Goal: Navigation & Orientation: Understand site structure

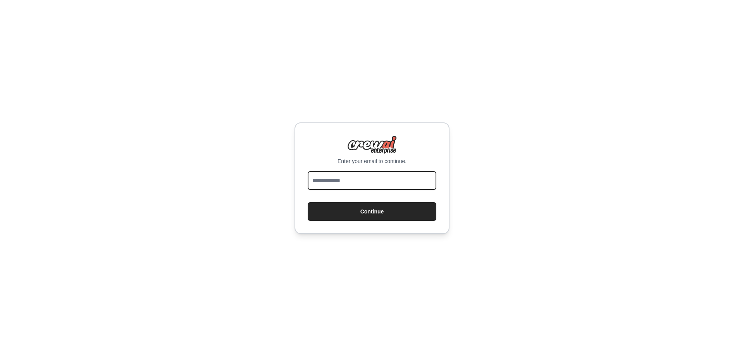
click at [390, 178] on input "email" at bounding box center [372, 180] width 129 height 19
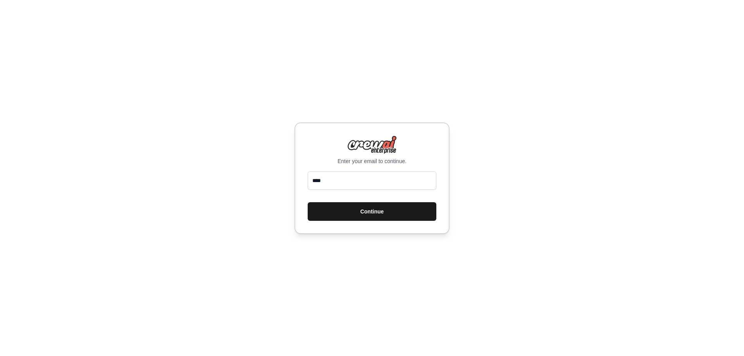
click at [372, 209] on button "Continue" at bounding box center [372, 211] width 129 height 19
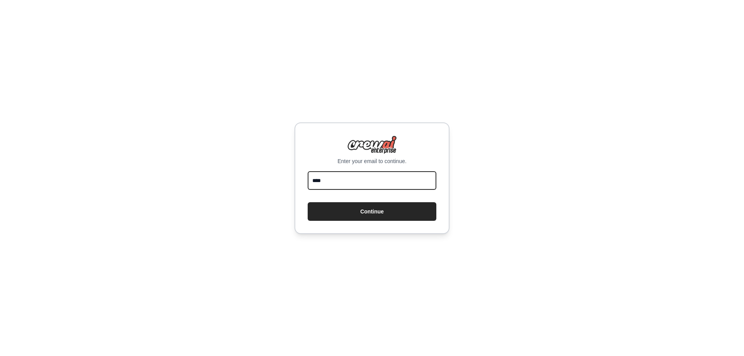
click at [377, 184] on input "****" at bounding box center [372, 180] width 129 height 19
type input "**********"
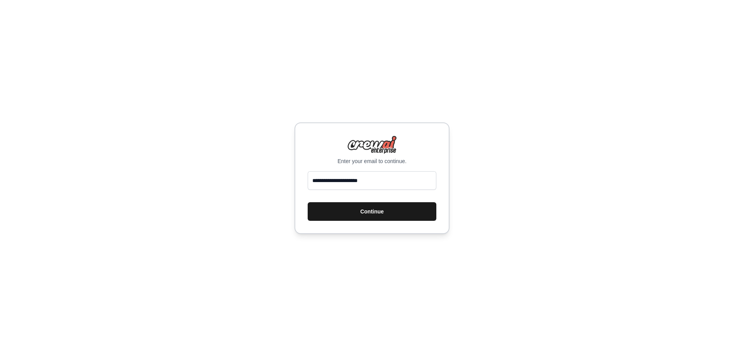
click at [372, 206] on button "Continue" at bounding box center [372, 211] width 129 height 19
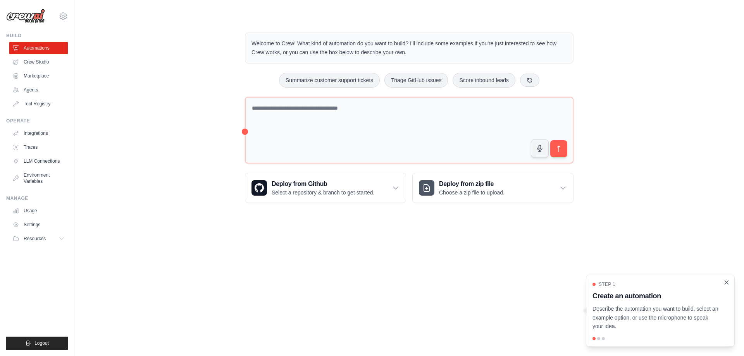
click at [725, 281] on icon "Close walkthrough" at bounding box center [726, 282] width 3 height 3
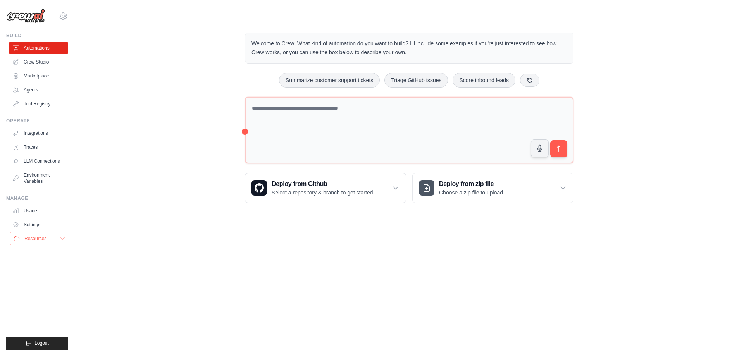
click at [58, 238] on button "Resources" at bounding box center [39, 239] width 59 height 12
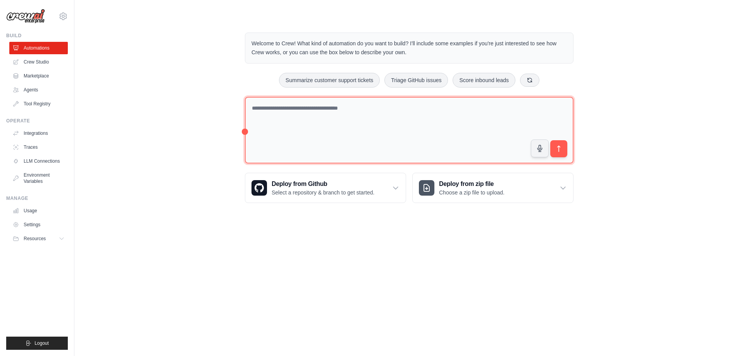
click at [283, 102] on textarea at bounding box center [409, 130] width 329 height 67
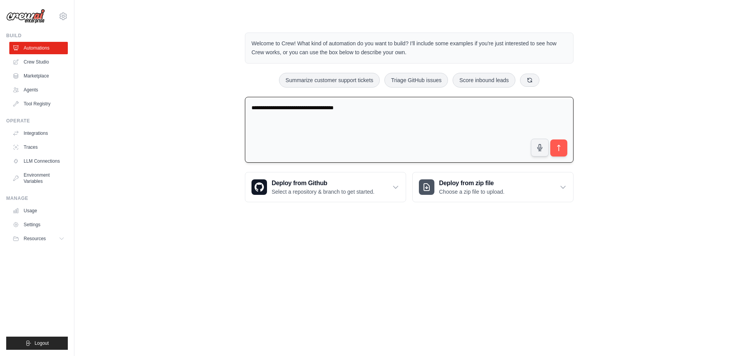
type textarea "**********"
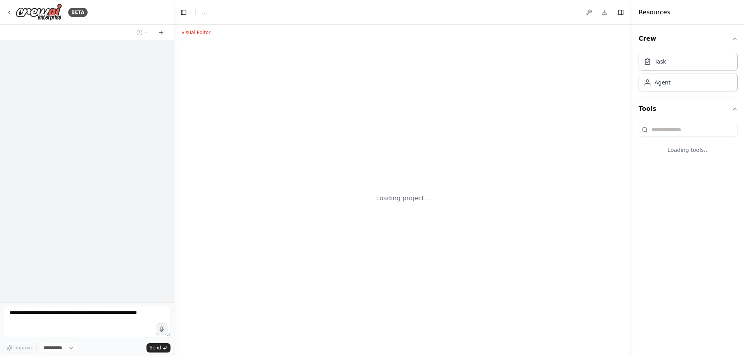
select select "****"
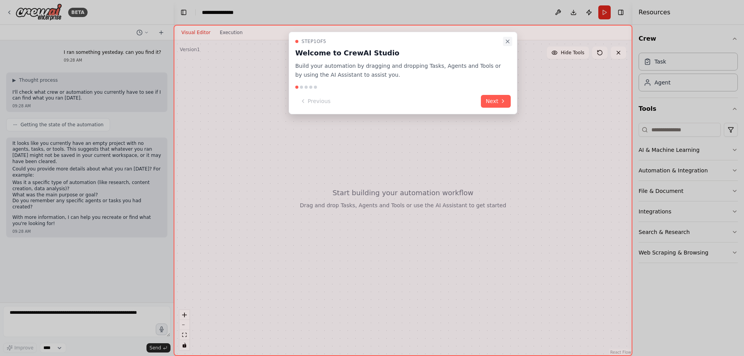
click at [509, 40] on icon "Close walkthrough" at bounding box center [507, 41] width 3 height 3
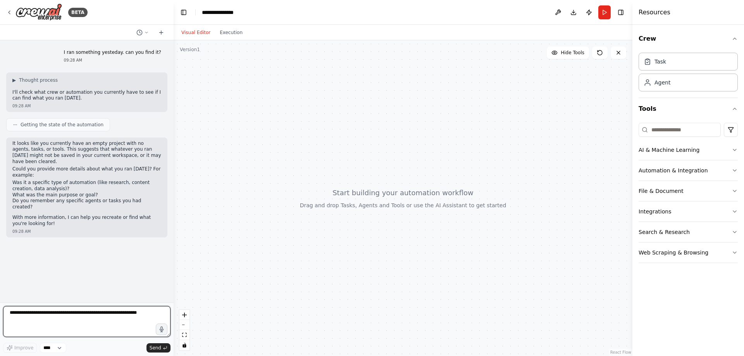
click at [65, 317] on textarea at bounding box center [86, 321] width 167 height 31
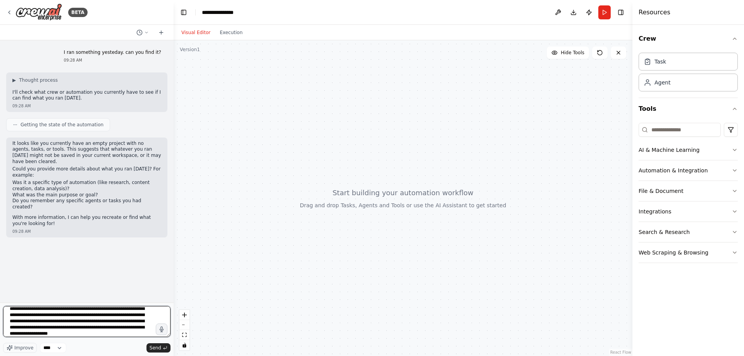
scroll to position [47, 0]
click at [110, 322] on textarea "**********" at bounding box center [86, 321] width 167 height 31
type textarea "**********"
click at [160, 347] on span "Send" at bounding box center [156, 348] width 12 height 6
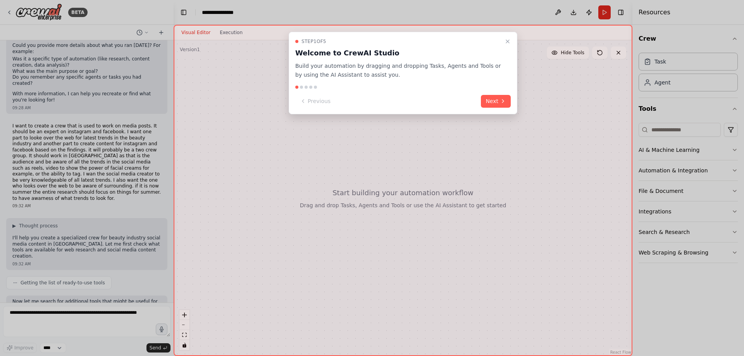
scroll to position [163, 0]
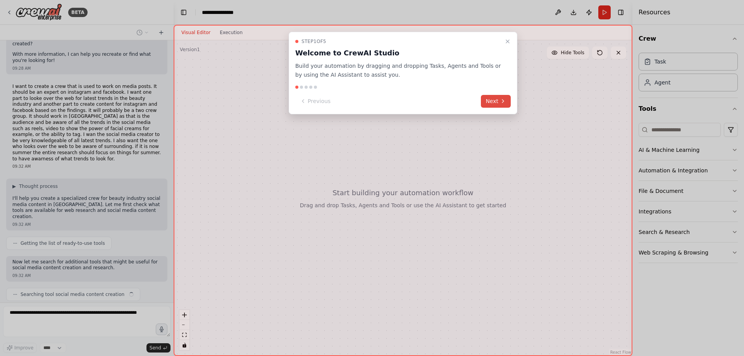
click at [501, 99] on icon at bounding box center [503, 101] width 6 height 6
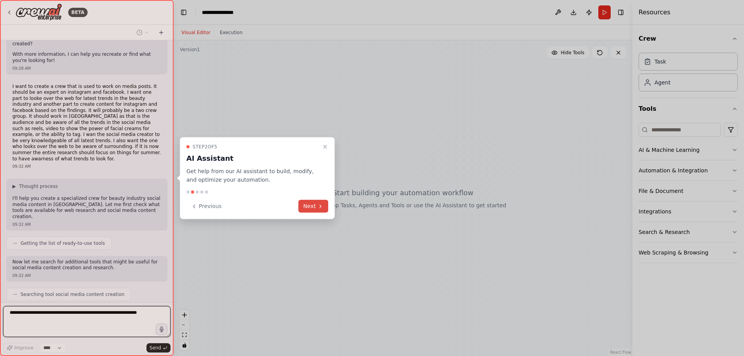
click at [315, 204] on button "Next" at bounding box center [313, 206] width 30 height 13
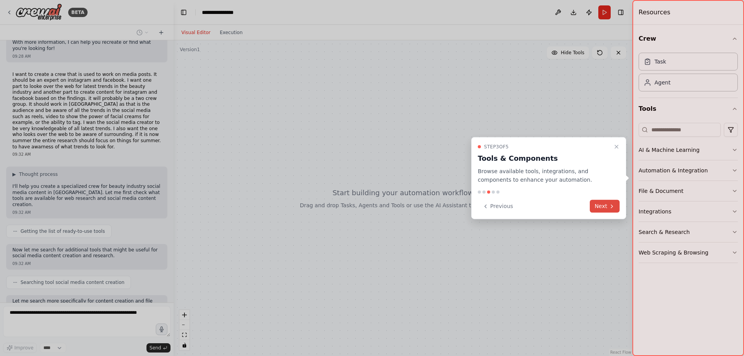
scroll to position [215, 0]
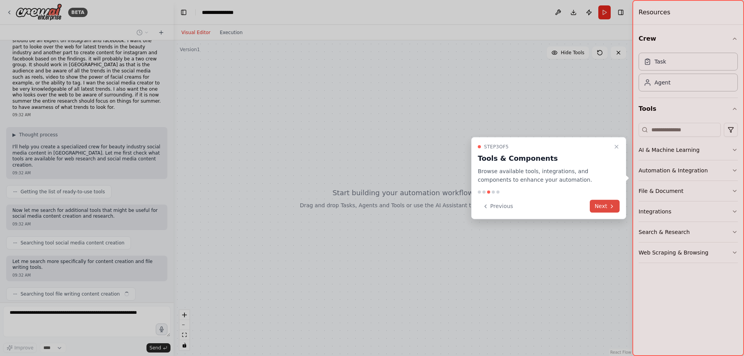
click at [610, 206] on icon at bounding box center [612, 206] width 6 height 6
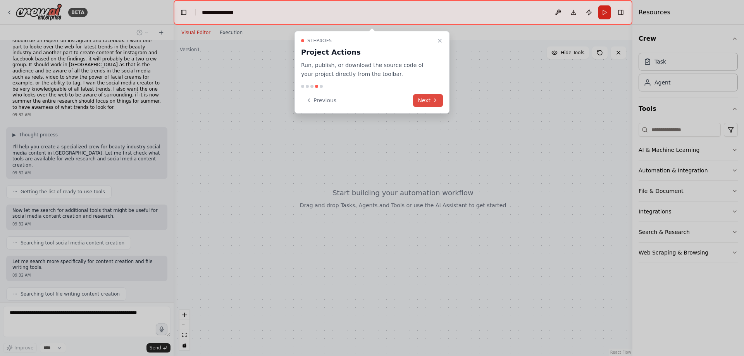
click at [434, 99] on icon at bounding box center [435, 100] width 6 height 6
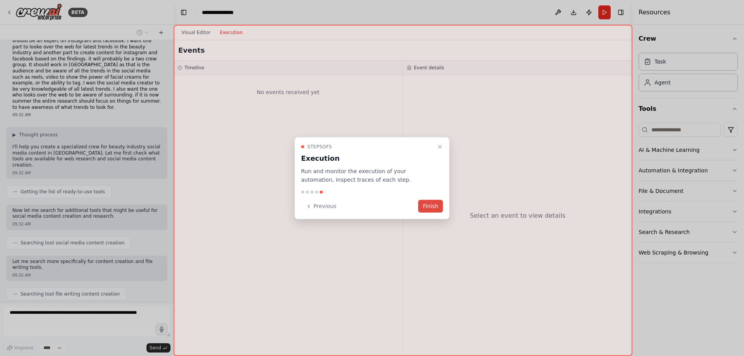
scroll to position [234, 0]
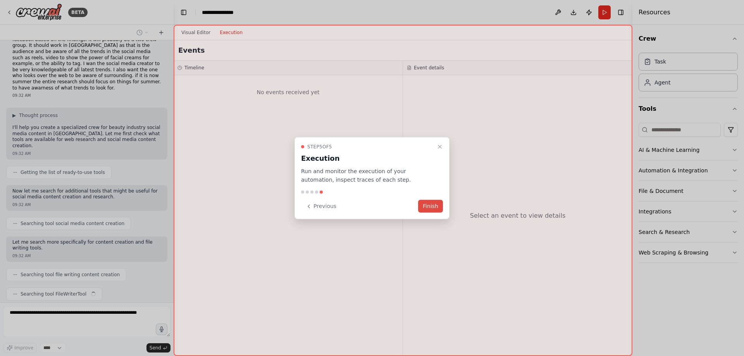
click at [431, 207] on button "Finish" at bounding box center [430, 206] width 25 height 13
click at [432, 205] on button "Finish" at bounding box center [430, 206] width 25 height 13
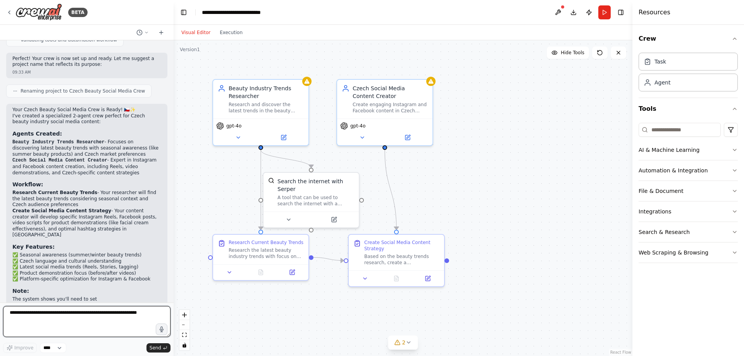
scroll to position [705, 0]
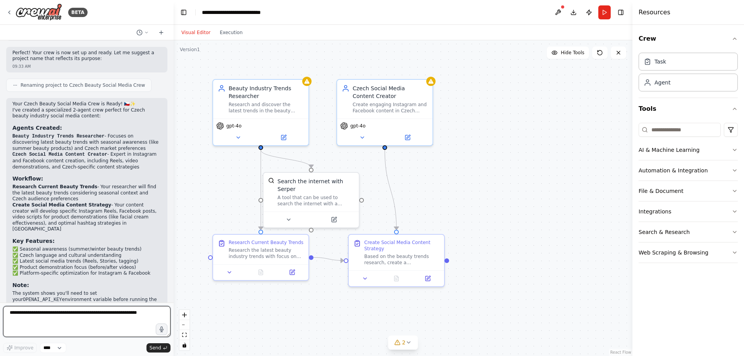
click at [58, 310] on textarea at bounding box center [86, 321] width 167 height 31
type textarea "**********"
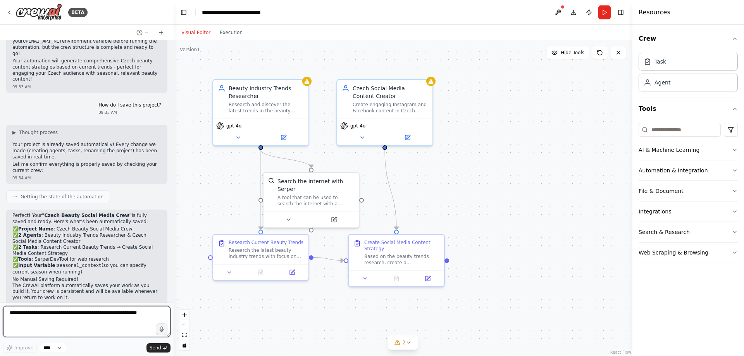
scroll to position [975, 0]
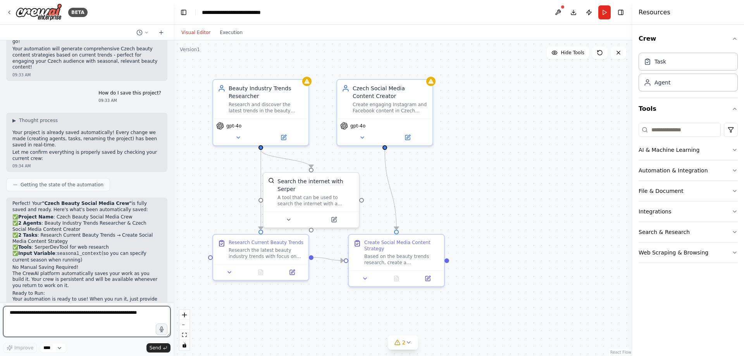
click at [93, 318] on textarea at bounding box center [86, 321] width 167 height 31
type textarea "**********"
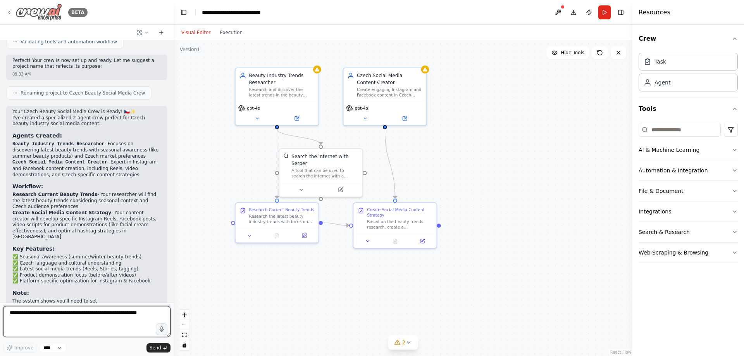
scroll to position [670, 0]
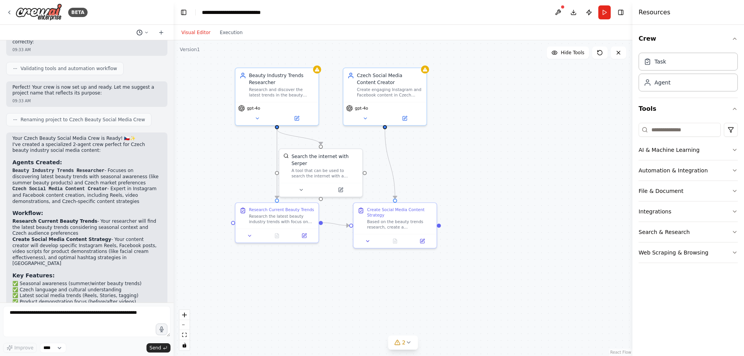
click at [146, 32] on icon at bounding box center [146, 32] width 5 height 5
click at [174, 87] on div ".deletable-edge-delete-btn { width: 20px; height: 20px; border: 0px solid #ffff…" at bounding box center [403, 198] width 459 height 316
click at [218, 108] on div ".deletable-edge-delete-btn { width: 20px; height: 20px; border: 0px solid #ffff…" at bounding box center [403, 198] width 459 height 316
click at [203, 110] on div ".deletable-edge-delete-btn { width: 20px; height: 20px; border: 0px solid #ffff…" at bounding box center [403, 198] width 459 height 316
click at [9, 12] on div at bounding box center [87, 178] width 174 height 356
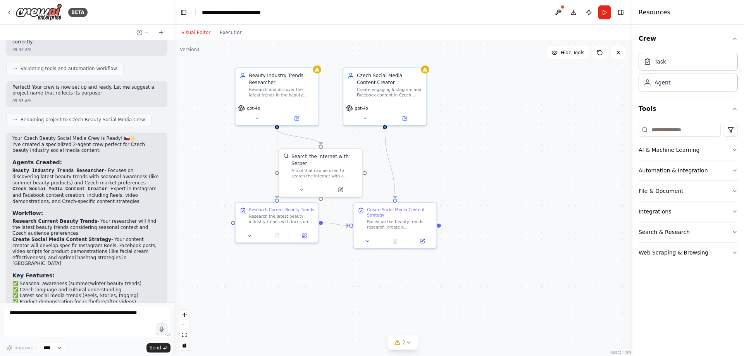
click at [9, 12] on icon at bounding box center [9, 12] width 6 height 6
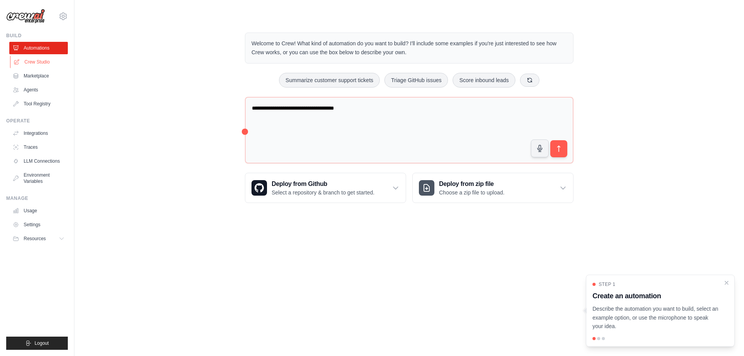
click at [41, 60] on link "Crew Studio" at bounding box center [39, 62] width 59 height 12
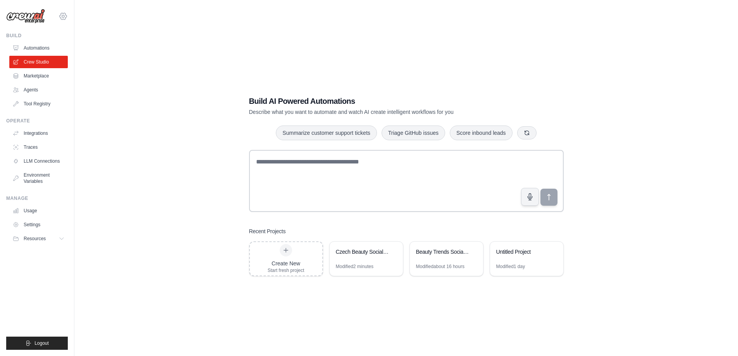
click at [62, 17] on icon at bounding box center [63, 16] width 2 height 2
click at [125, 50] on div "Build AI Powered Automations Describe what you want to automate and watch AI cr…" at bounding box center [406, 186] width 639 height 356
click at [31, 90] on link "Agents" at bounding box center [39, 90] width 59 height 12
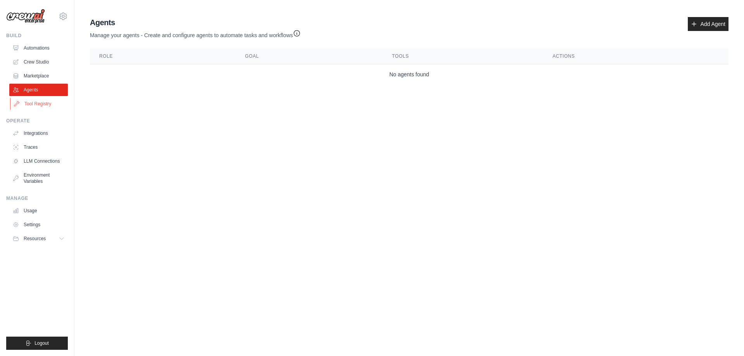
click at [40, 103] on link "Tool Registry" at bounding box center [39, 104] width 59 height 12
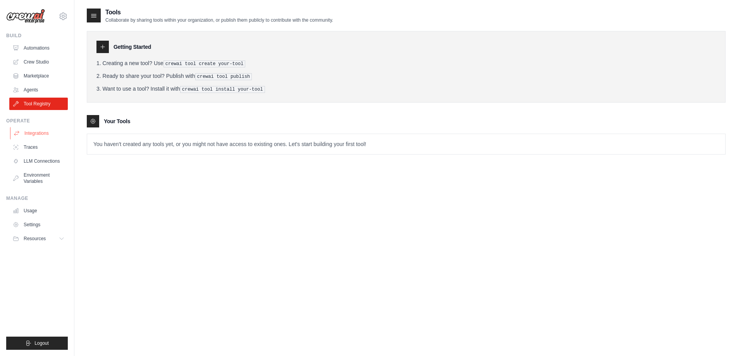
click at [28, 133] on link "Integrations" at bounding box center [39, 133] width 59 height 12
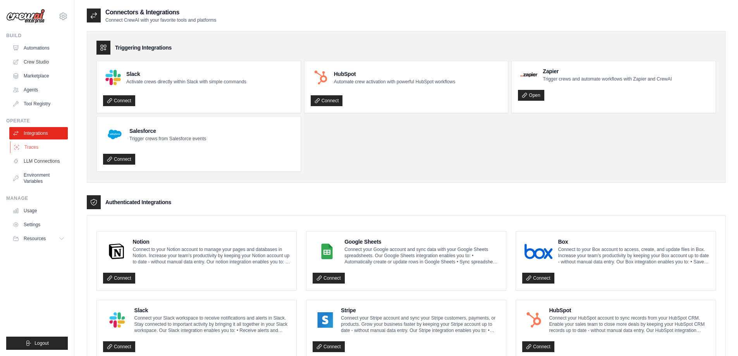
click at [38, 147] on link "Traces" at bounding box center [39, 147] width 59 height 12
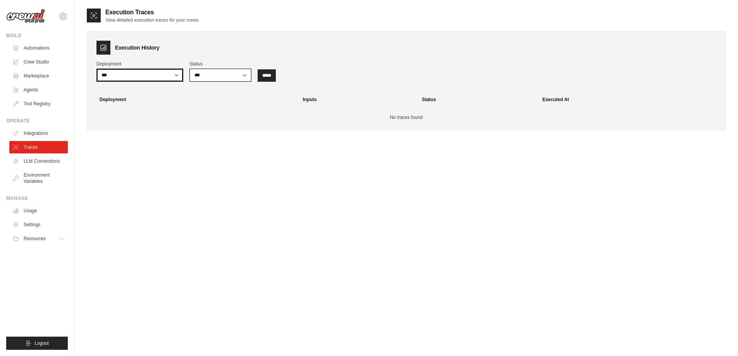
click at [152, 75] on select "***" at bounding box center [139, 75] width 87 height 13
click at [152, 76] on select "***" at bounding box center [139, 75] width 87 height 13
click at [210, 77] on select "*** ********* ******* *****" at bounding box center [220, 75] width 62 height 13
click at [53, 161] on link "LLM Connections" at bounding box center [39, 161] width 59 height 12
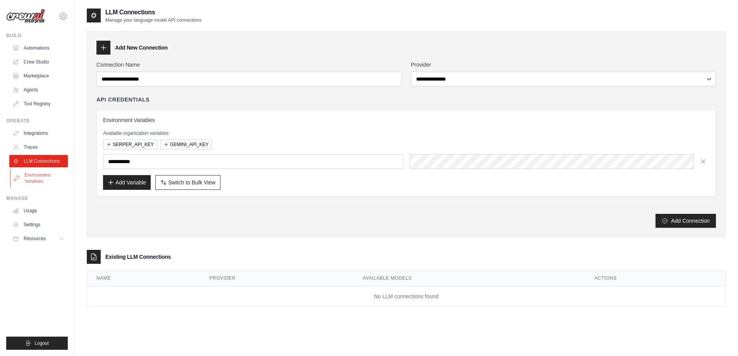
click at [28, 178] on link "Environment Variables" at bounding box center [39, 178] width 59 height 19
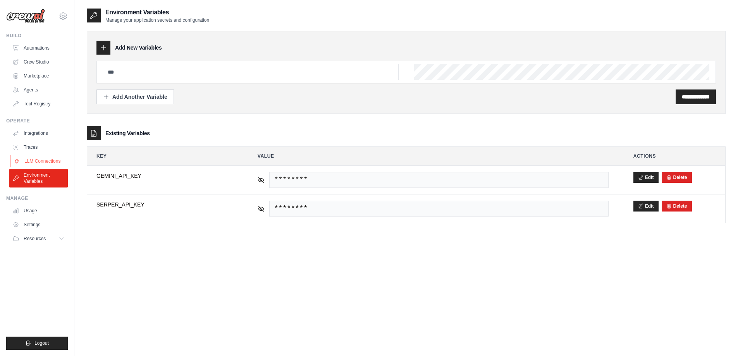
click at [40, 160] on link "LLM Connections" at bounding box center [39, 161] width 59 height 12
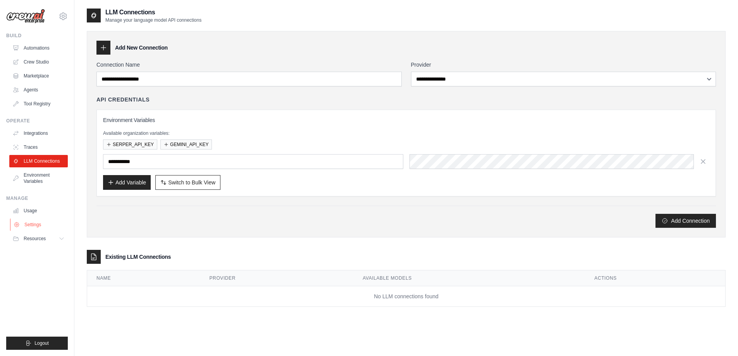
click at [33, 222] on link "Settings" at bounding box center [39, 225] width 59 height 12
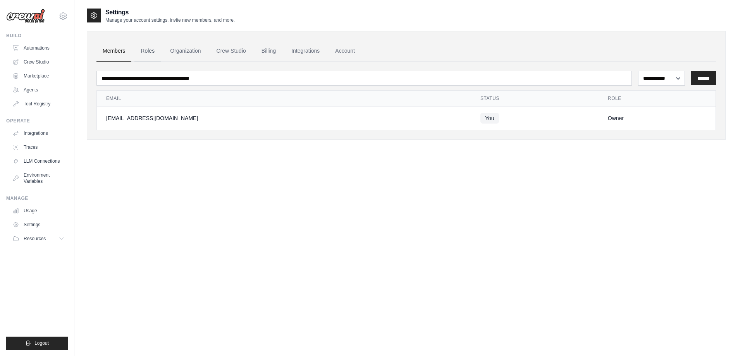
click at [149, 53] on link "Roles" at bounding box center [147, 51] width 26 height 21
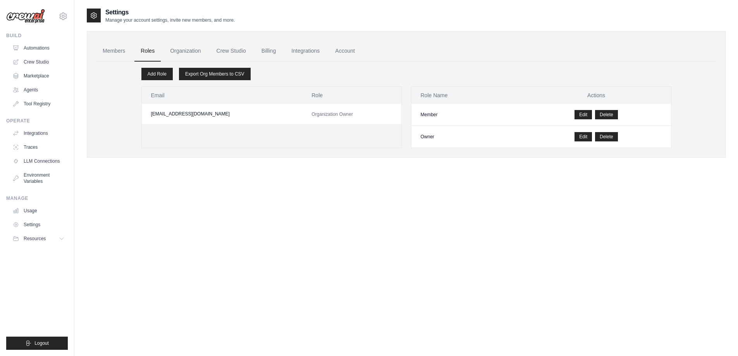
click at [182, 50] on link "Organization" at bounding box center [185, 51] width 43 height 21
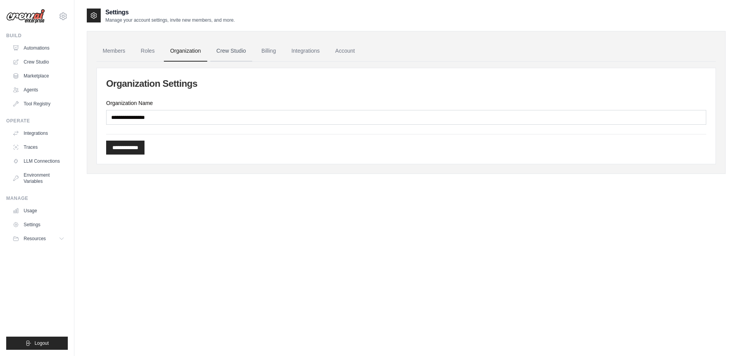
click at [230, 51] on link "Crew Studio" at bounding box center [231, 51] width 42 height 21
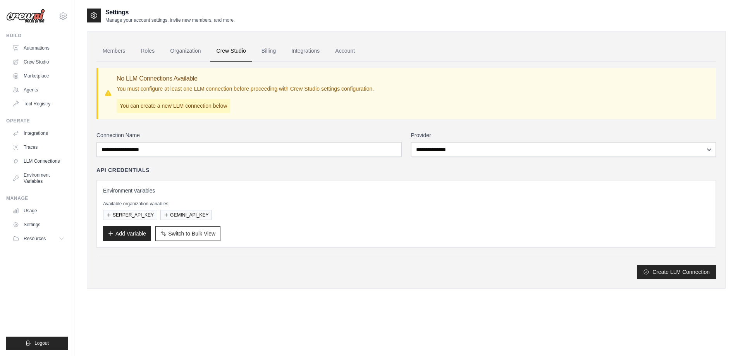
click at [267, 52] on link "Billing" at bounding box center [268, 51] width 27 height 21
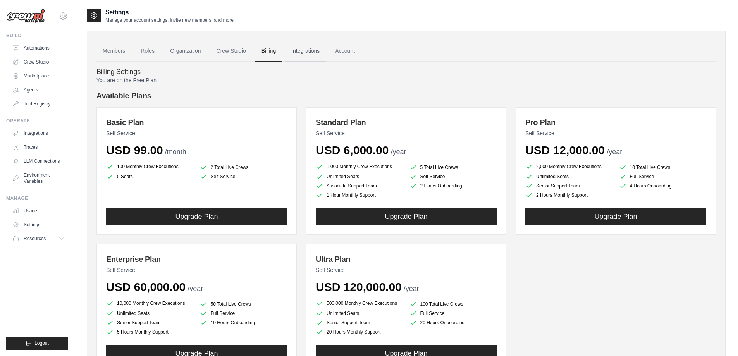
click at [303, 52] on link "Integrations" at bounding box center [305, 51] width 41 height 21
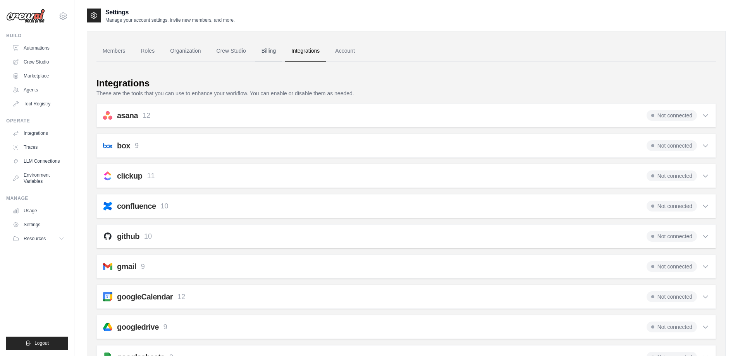
click at [265, 52] on link "Billing" at bounding box center [268, 51] width 27 height 21
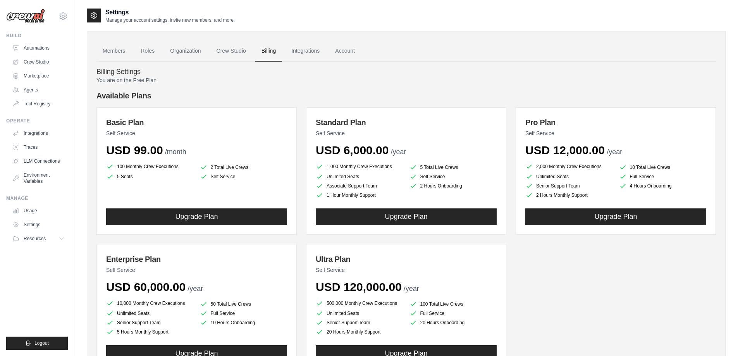
click at [32, 17] on img at bounding box center [25, 16] width 39 height 15
click at [49, 342] on button "Logout" at bounding box center [37, 343] width 62 height 13
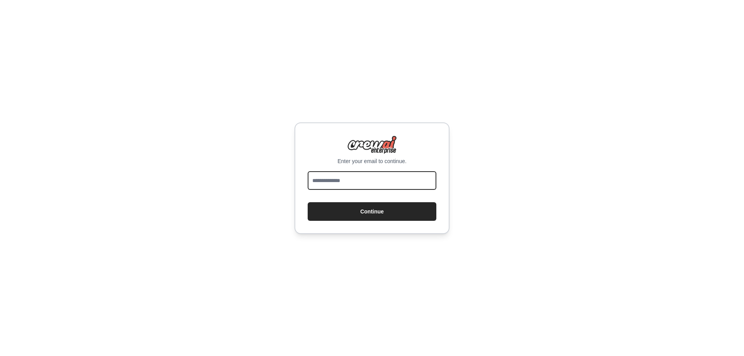
click at [380, 185] on input "email" at bounding box center [372, 180] width 129 height 19
type input "**********"
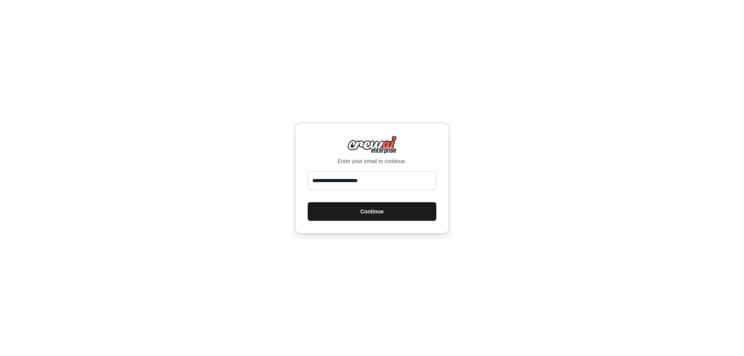
click at [375, 215] on button "Continue" at bounding box center [372, 211] width 129 height 19
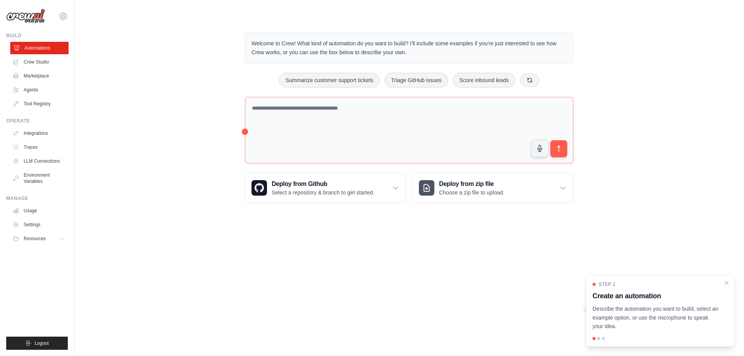
click at [54, 49] on link "Automations" at bounding box center [39, 48] width 59 height 12
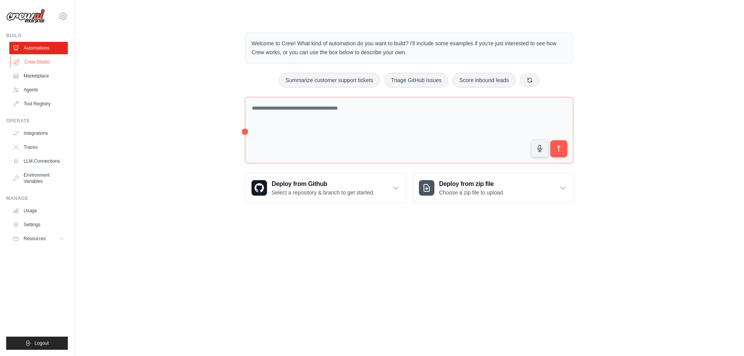
click at [31, 61] on link "Crew Studio" at bounding box center [39, 62] width 59 height 12
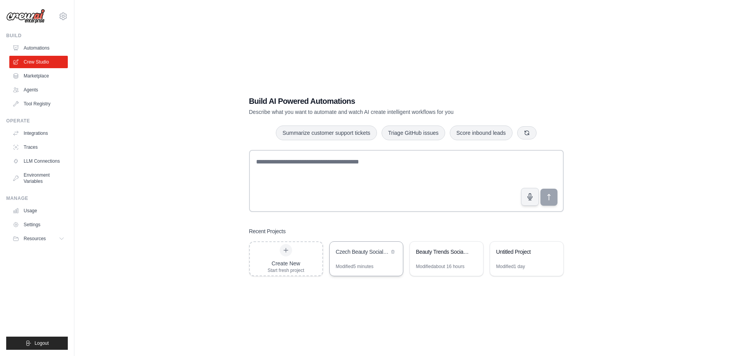
click at [381, 254] on div "Czech Beauty Social Media Crew" at bounding box center [362, 252] width 53 height 8
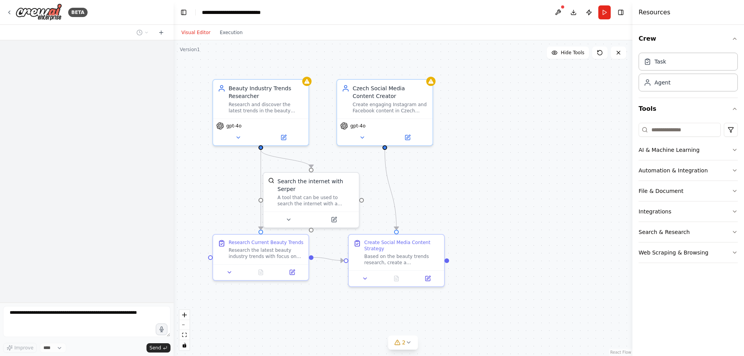
scroll to position [1213, 0]
